Goal: Communication & Community: Answer question/provide support

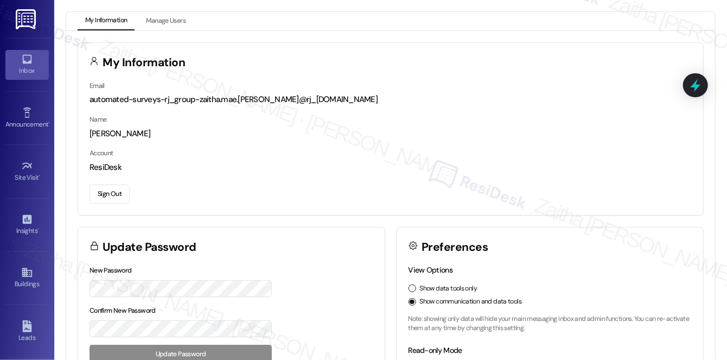
click at [27, 73] on div "Inbox" at bounding box center [27, 70] width 54 height 11
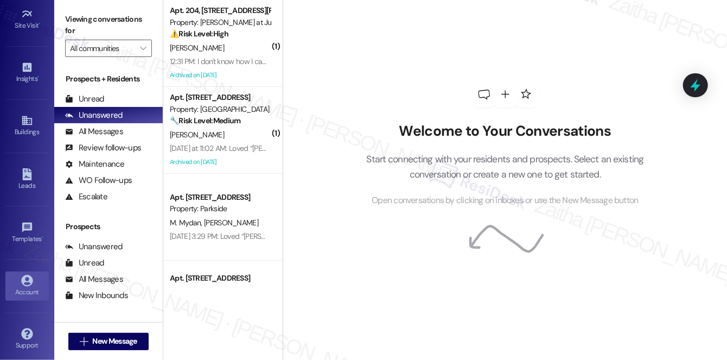
scroll to position [154, 0]
click at [17, 285] on div "Account" at bounding box center [27, 290] width 54 height 11
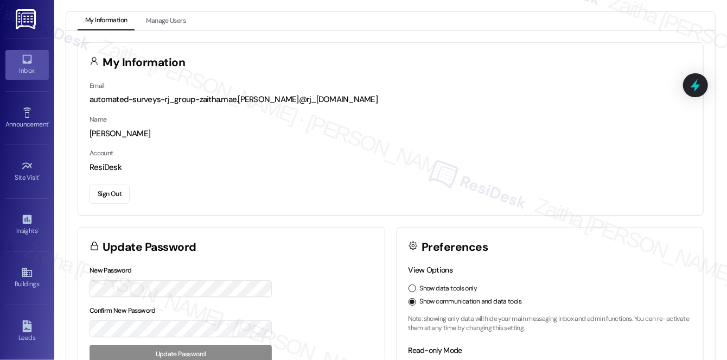
click at [25, 72] on div "Inbox" at bounding box center [27, 70] width 54 height 11
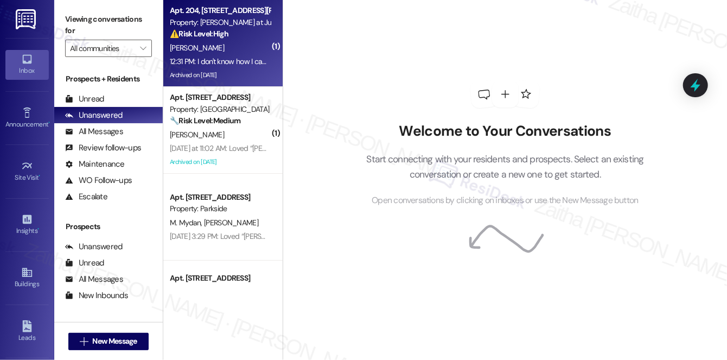
click at [219, 39] on div "⚠️ Risk Level: High The resident is claiming they moved out in August, but is b…" at bounding box center [220, 33] width 100 height 11
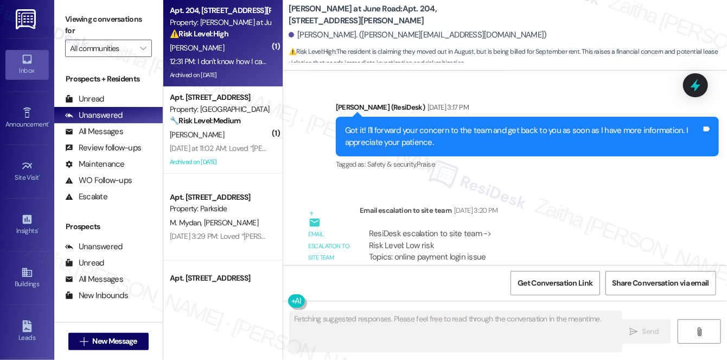
scroll to position [17096, 0]
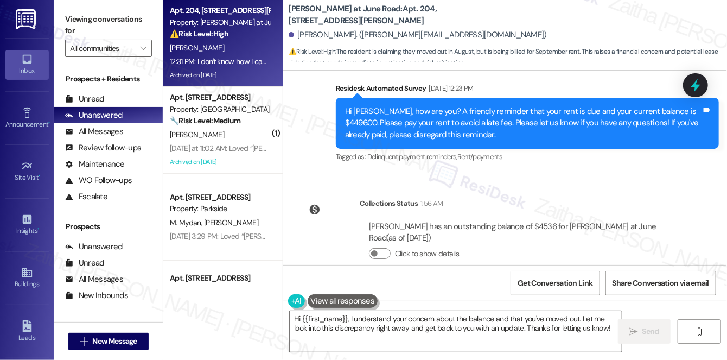
drag, startPoint x: 309, startPoint y: 226, endPoint x: 619, endPoint y: 238, distance: 310.8
copy div "don't know how I can possibly pay that as I am still unemployed. Also, I moved …"
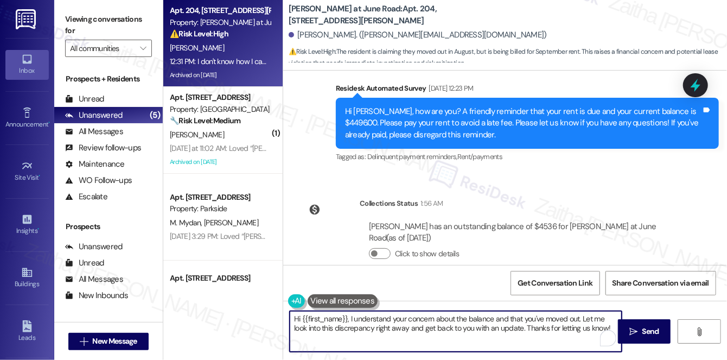
drag, startPoint x: 355, startPoint y: 315, endPoint x: 593, endPoint y: 336, distance: 239.8
click at [593, 336] on textarea "Hi {{first_name}}, I understand your concern about the balance and that you've …" at bounding box center [456, 331] width 332 height 41
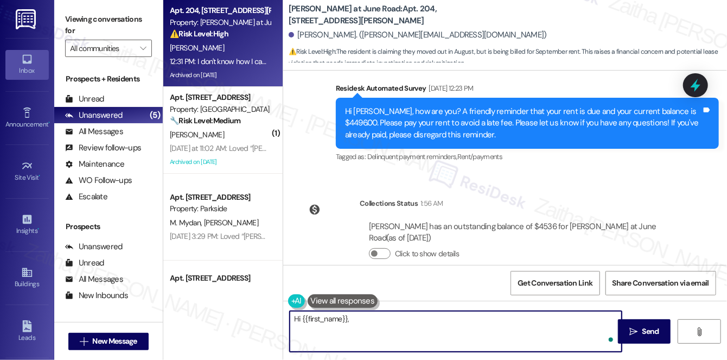
paste textarea "I’m so sorry to hear that, and I truly understand how difficult this must be fo…"
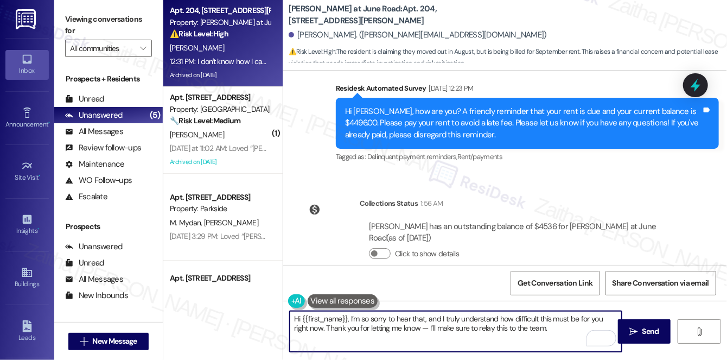
click at [411, 326] on textarea "Hi {{first_name}}, I’m so sorry to hear that, and I truly understand how diffic…" at bounding box center [456, 331] width 332 height 41
click at [544, 333] on textarea "Hi {{first_name}}, I’m so sorry to hear that, and I truly understand how diffic…" at bounding box center [456, 331] width 332 height 41
type textarea "Hi {{first_name}}, I’m so sorry to hear that, and I truly understand how diffic…"
